Goal: Information Seeking & Learning: Learn about a topic

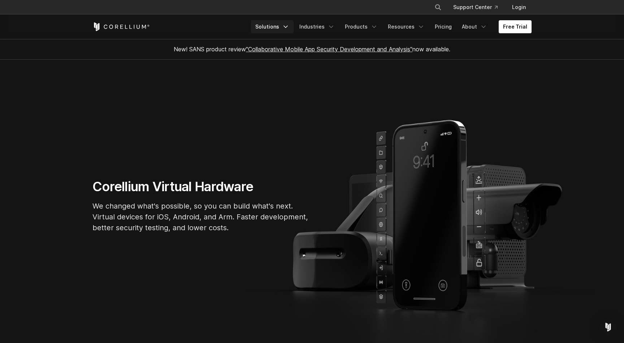
click at [287, 29] on link "Solutions" at bounding box center [272, 26] width 43 height 13
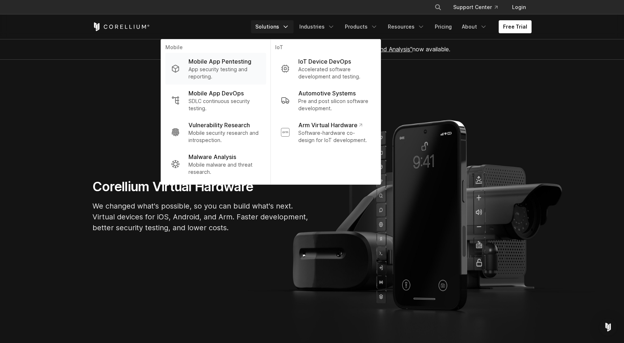
click at [242, 63] on p "Mobile App Pentesting" at bounding box center [220, 61] width 63 height 9
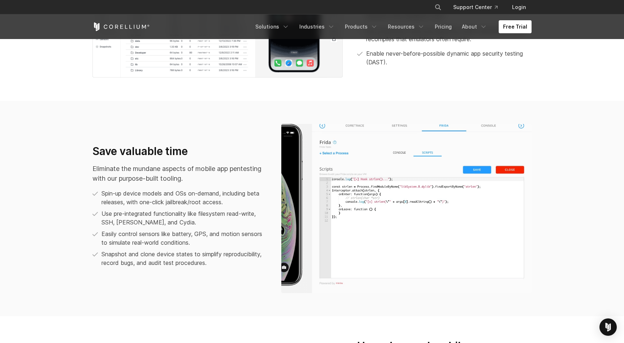
scroll to position [470, 0]
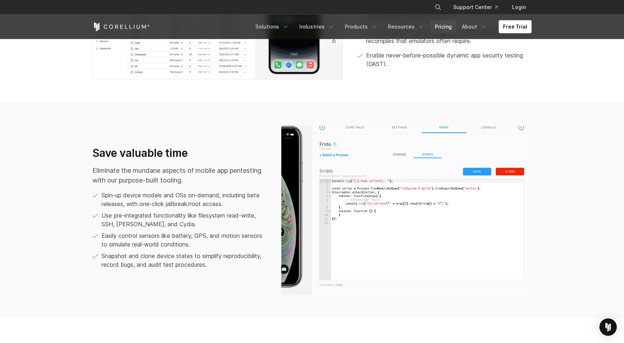
click at [447, 28] on link "Pricing" at bounding box center [444, 26] width 26 height 13
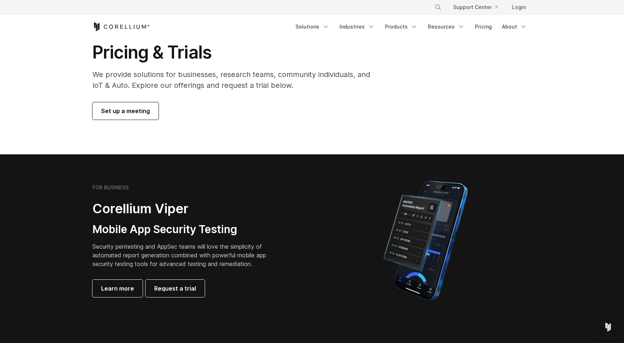
scroll to position [32, 0]
click at [117, 290] on span "Learn more" at bounding box center [117, 288] width 33 height 9
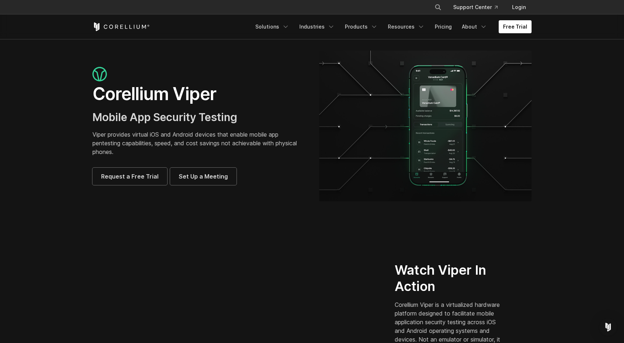
click at [157, 92] on h1 "Corellium Viper" at bounding box center [198, 94] width 212 height 22
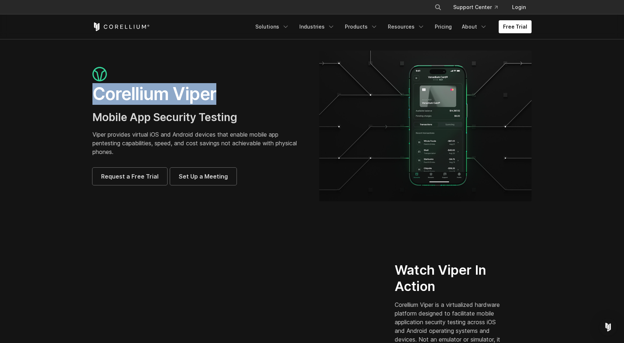
click at [157, 92] on h1 "Corellium Viper" at bounding box center [198, 94] width 212 height 22
click at [178, 92] on h1 "Corellium Viper" at bounding box center [198, 94] width 212 height 22
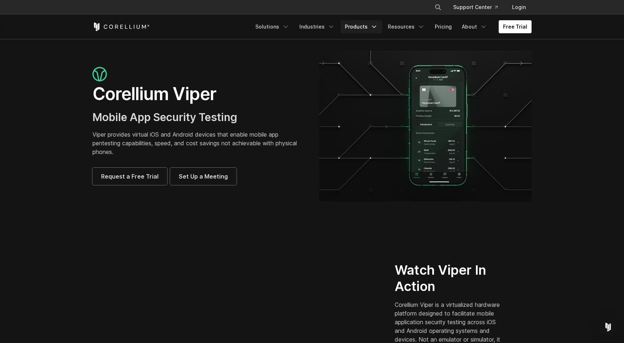
click at [363, 26] on link "Products" at bounding box center [362, 26] width 42 height 13
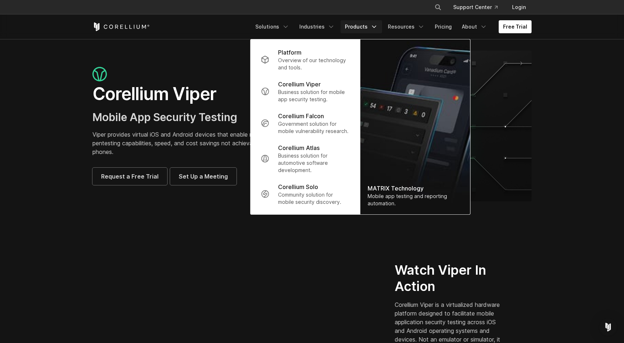
click at [152, 131] on p "Viper provides virtual iOS and Android devices that enable mobile app pentestin…" at bounding box center [198, 143] width 212 height 26
